Goal: Navigation & Orientation: Understand site structure

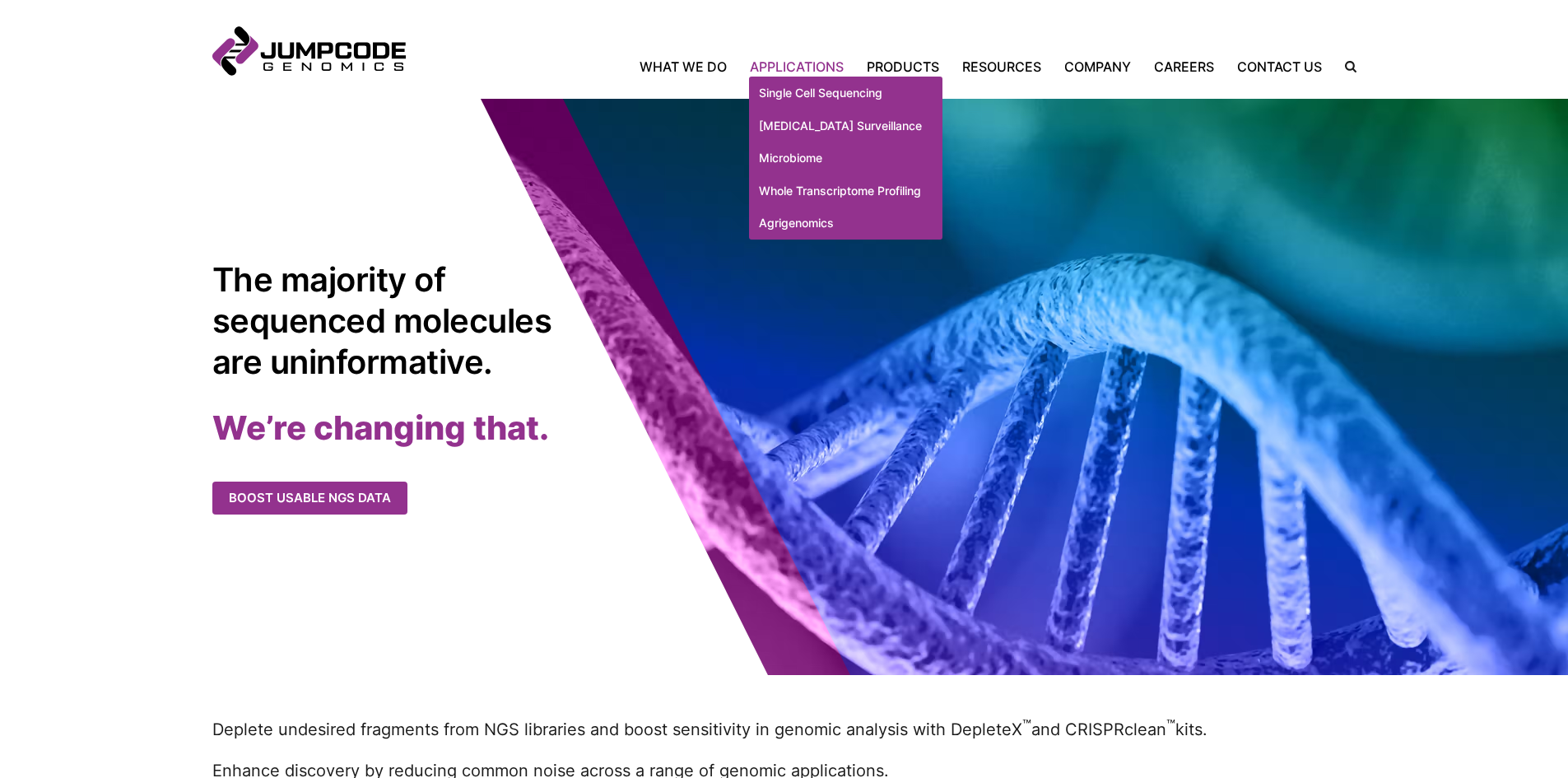
click at [807, 61] on link "Applications" at bounding box center [797, 66] width 117 height 19
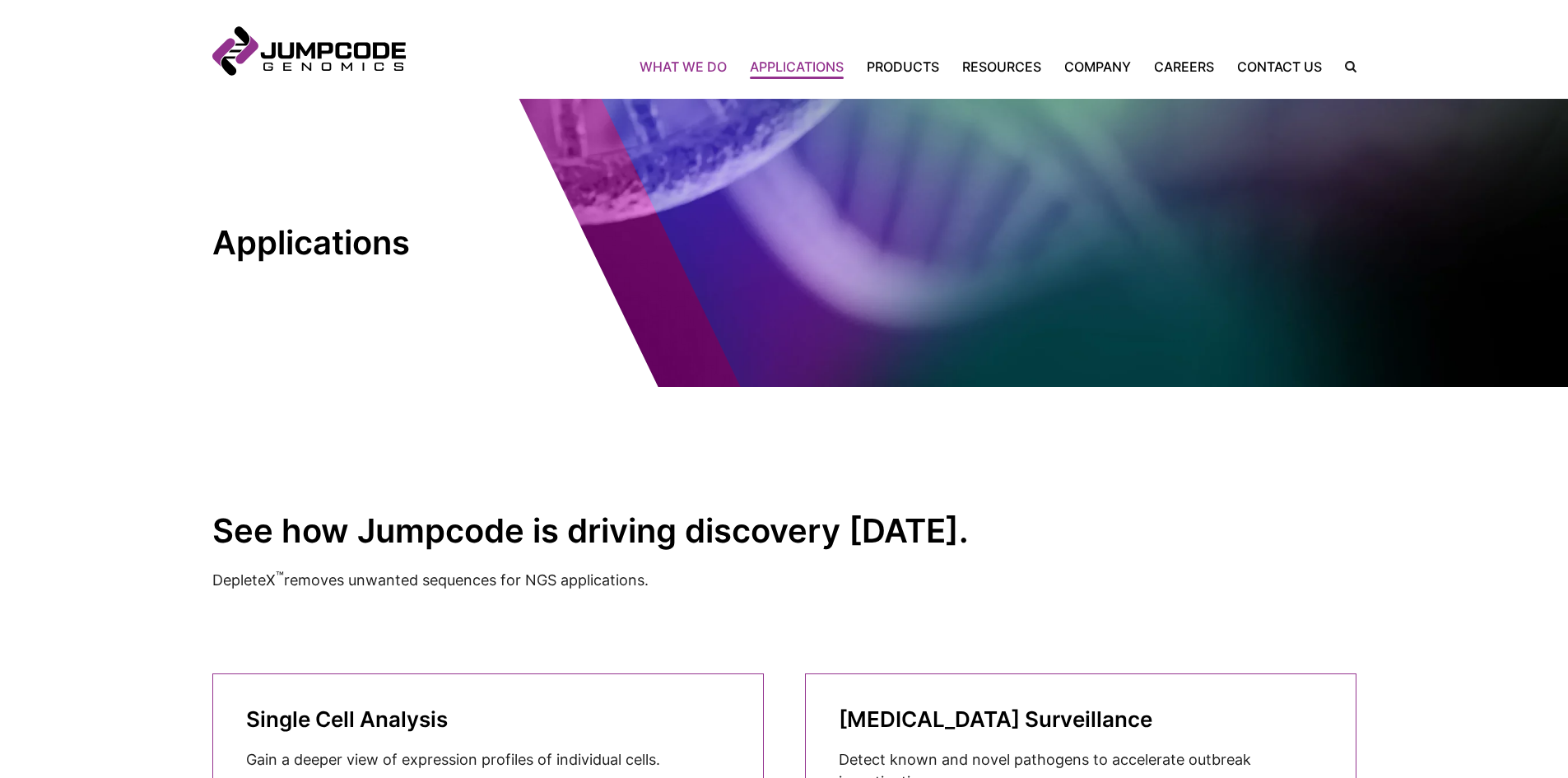
click at [693, 64] on link "What We Do" at bounding box center [689, 66] width 99 height 19
